Goal: Transaction & Acquisition: Register for event/course

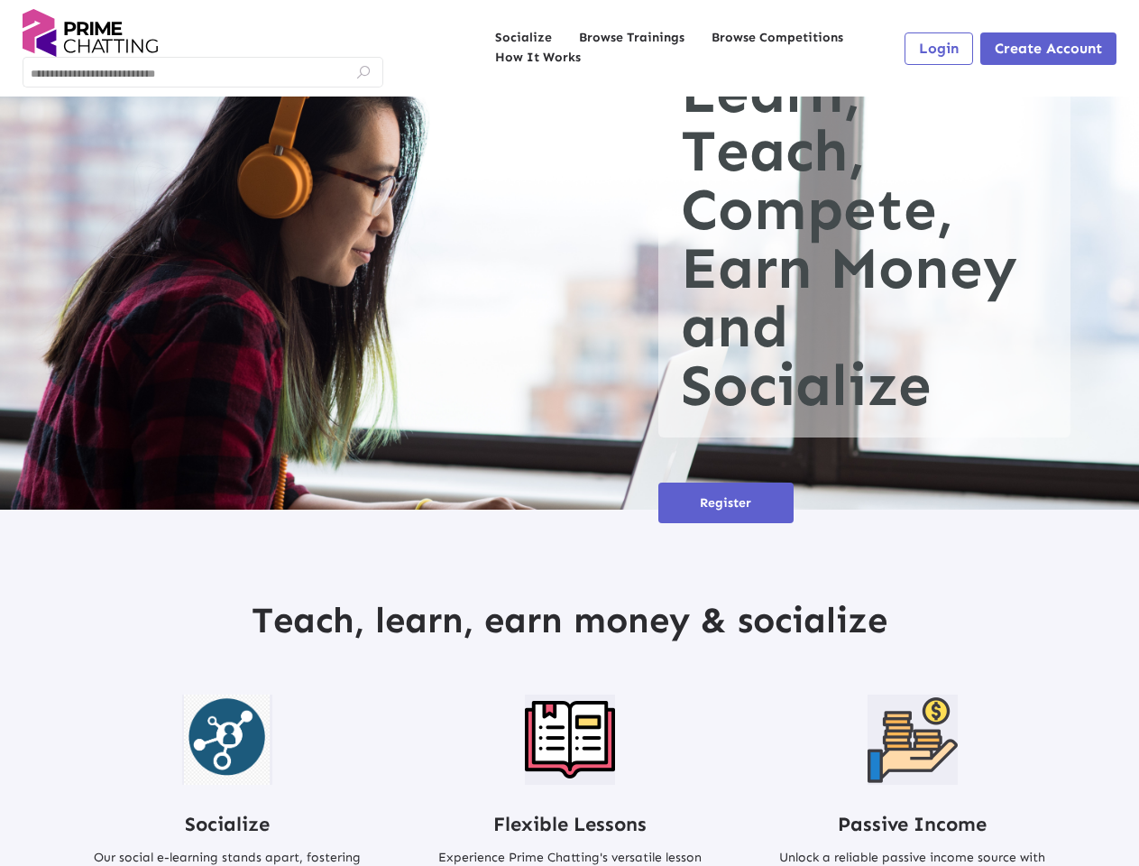
click at [203, 71] on input at bounding box center [203, 75] width 344 height 13
click at [363, 72] on icon at bounding box center [363, 72] width 16 height 16
click at [939, 49] on span "Login" at bounding box center [939, 48] width 40 height 17
click at [1048, 49] on span "Create Account" at bounding box center [1047, 48] width 107 height 17
click at [726, 502] on span "Register" at bounding box center [725, 502] width 51 height 15
